Goal: Task Accomplishment & Management: Manage account settings

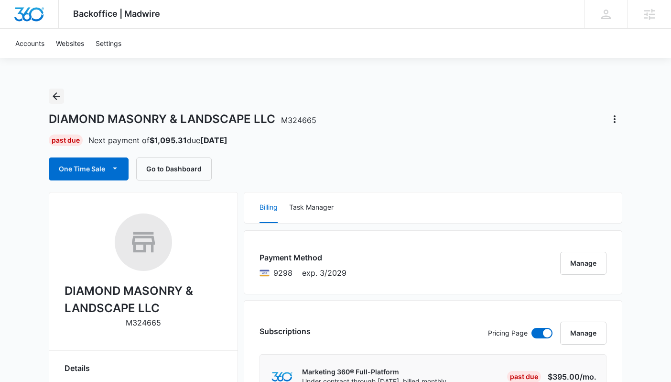
click at [60, 96] on icon "Back" at bounding box center [56, 95] width 11 height 11
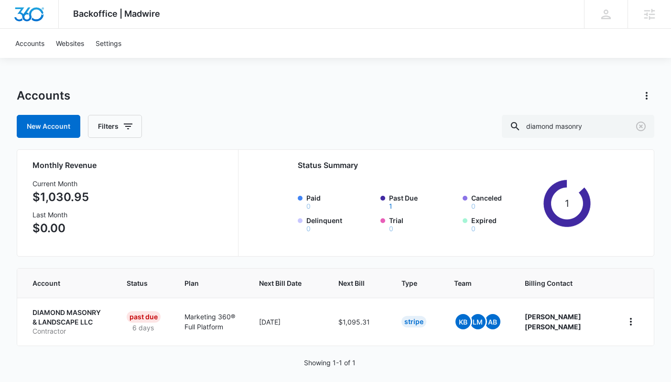
scroll to position [9, 0]
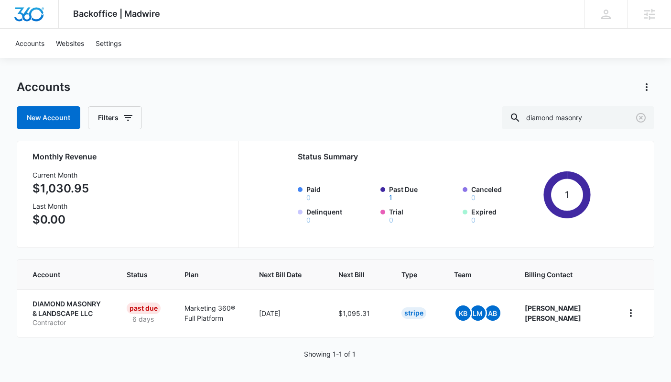
click at [427, 63] on div "Backoffice | Madwire Apps Settings Lauren Moss lauren.moss@madwire.com My Profi…" at bounding box center [335, 186] width 671 height 391
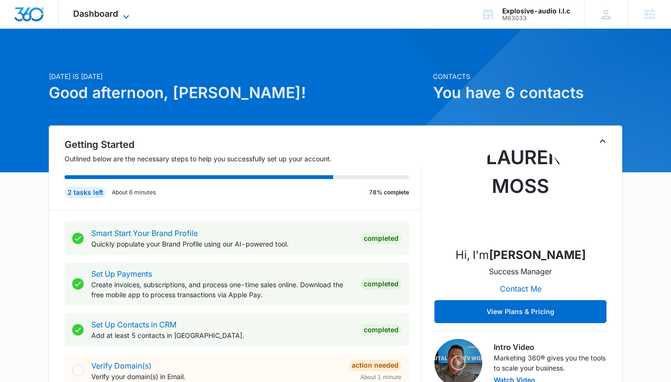
click at [103, 18] on span "Dashboard" at bounding box center [95, 14] width 45 height 10
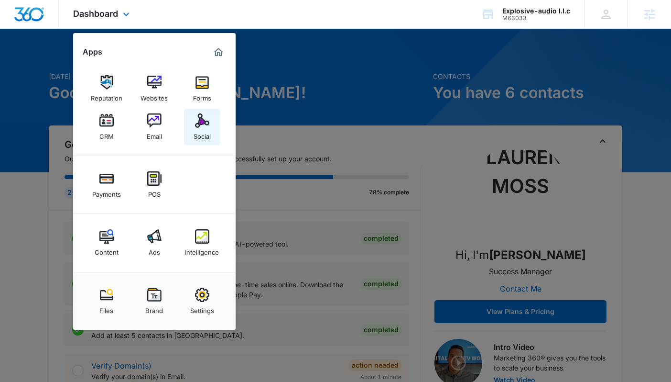
click at [198, 126] on img at bounding box center [202, 120] width 14 height 14
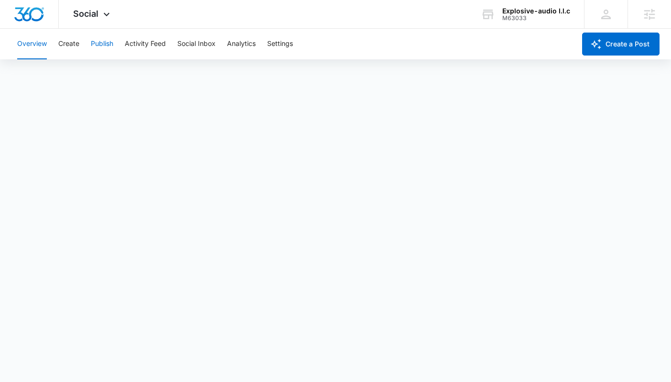
click at [108, 48] on button "Publish" at bounding box center [102, 44] width 22 height 31
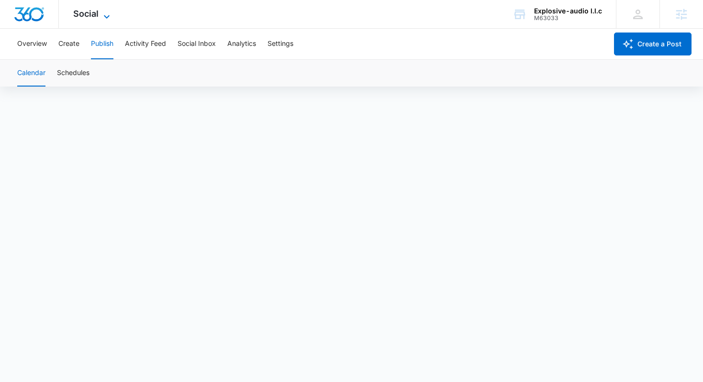
click at [98, 15] on span "Social" at bounding box center [85, 14] width 25 height 10
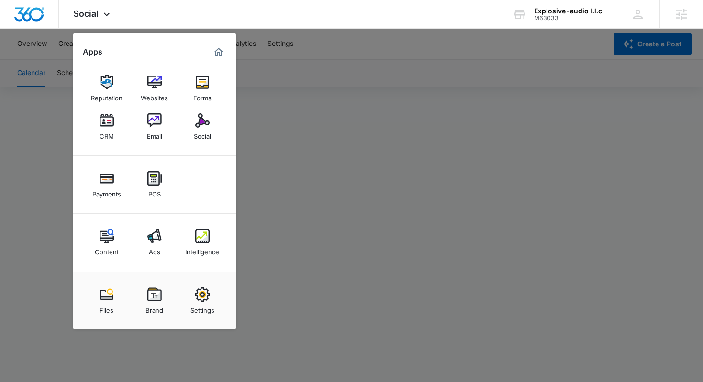
click at [300, 195] on div at bounding box center [351, 191] width 703 height 382
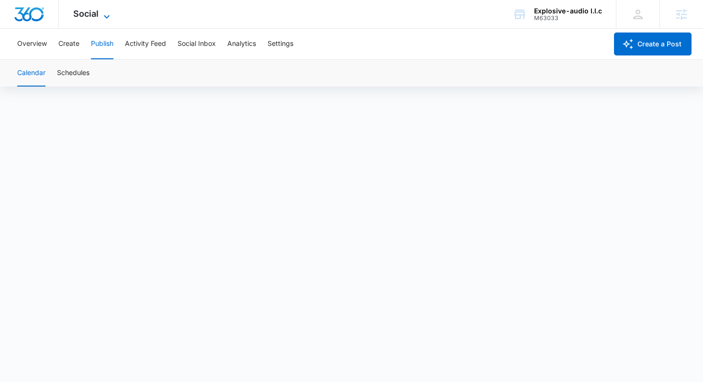
click at [111, 16] on icon at bounding box center [106, 16] width 11 height 11
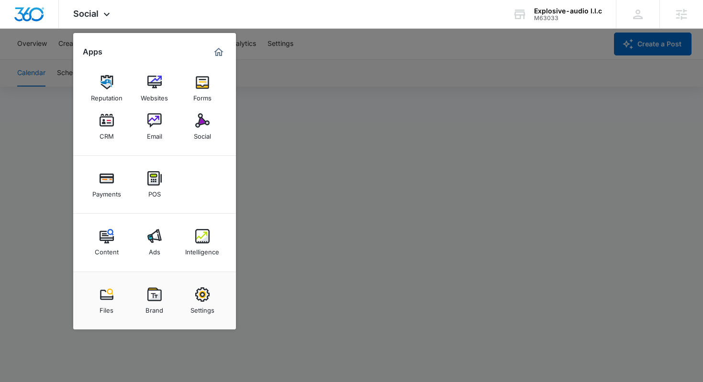
click at [345, 44] on div at bounding box center [351, 191] width 703 height 382
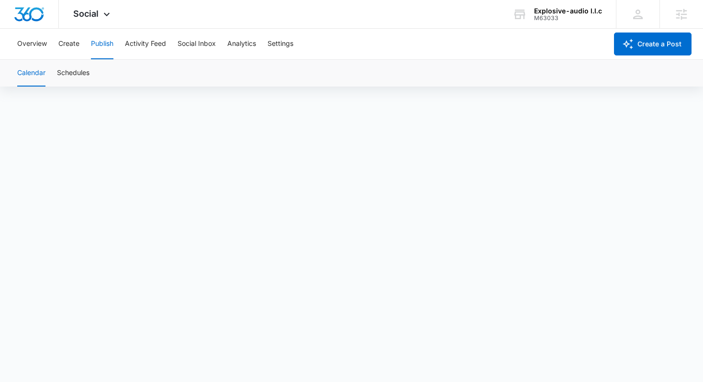
scroll to position [7, 0]
click at [29, 41] on button "Overview" at bounding box center [32, 44] width 30 height 31
click at [72, 47] on button "Create" at bounding box center [68, 44] width 21 height 31
click at [112, 45] on button "Publish" at bounding box center [102, 44] width 22 height 31
click at [78, 11] on span "Social" at bounding box center [85, 14] width 25 height 10
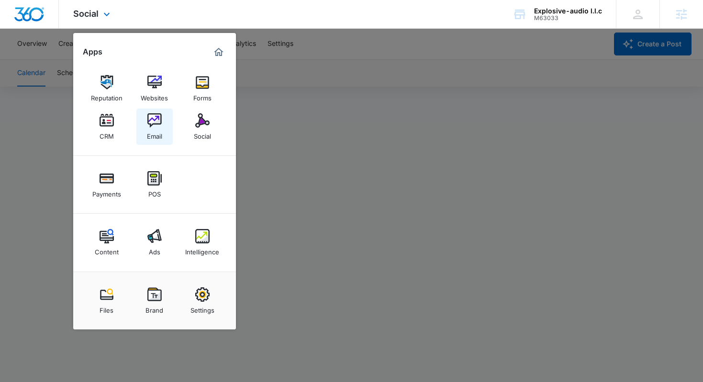
click at [160, 135] on div "Email" at bounding box center [154, 134] width 15 height 12
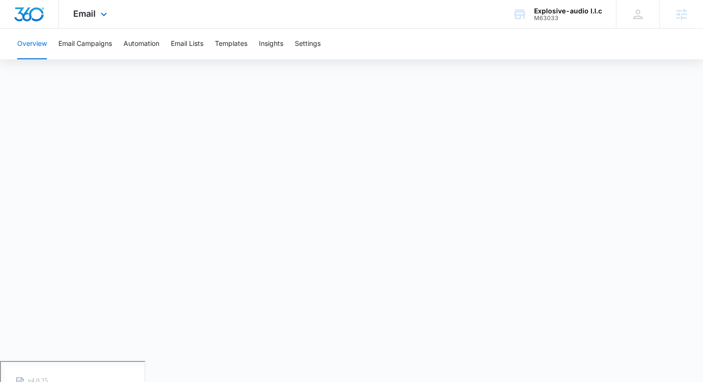
click at [79, 21] on div "Email Apps Reputation Websites Forms CRM Email Social Payments POS Content Ads …" at bounding box center [91, 14] width 65 height 28
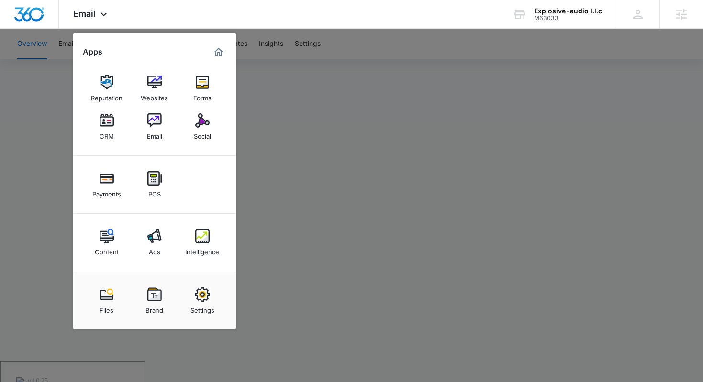
click at [272, 78] on div at bounding box center [351, 191] width 703 height 382
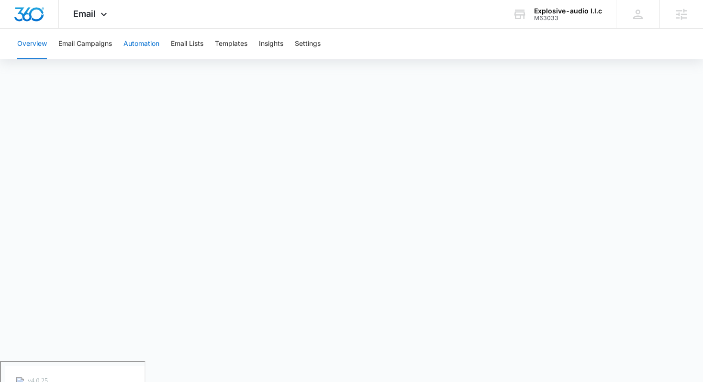
click at [129, 46] on button "Automation" at bounding box center [141, 44] width 36 height 31
click at [200, 51] on button "Email Lists" at bounding box center [187, 44] width 33 height 31
